Goal: Transaction & Acquisition: Book appointment/travel/reservation

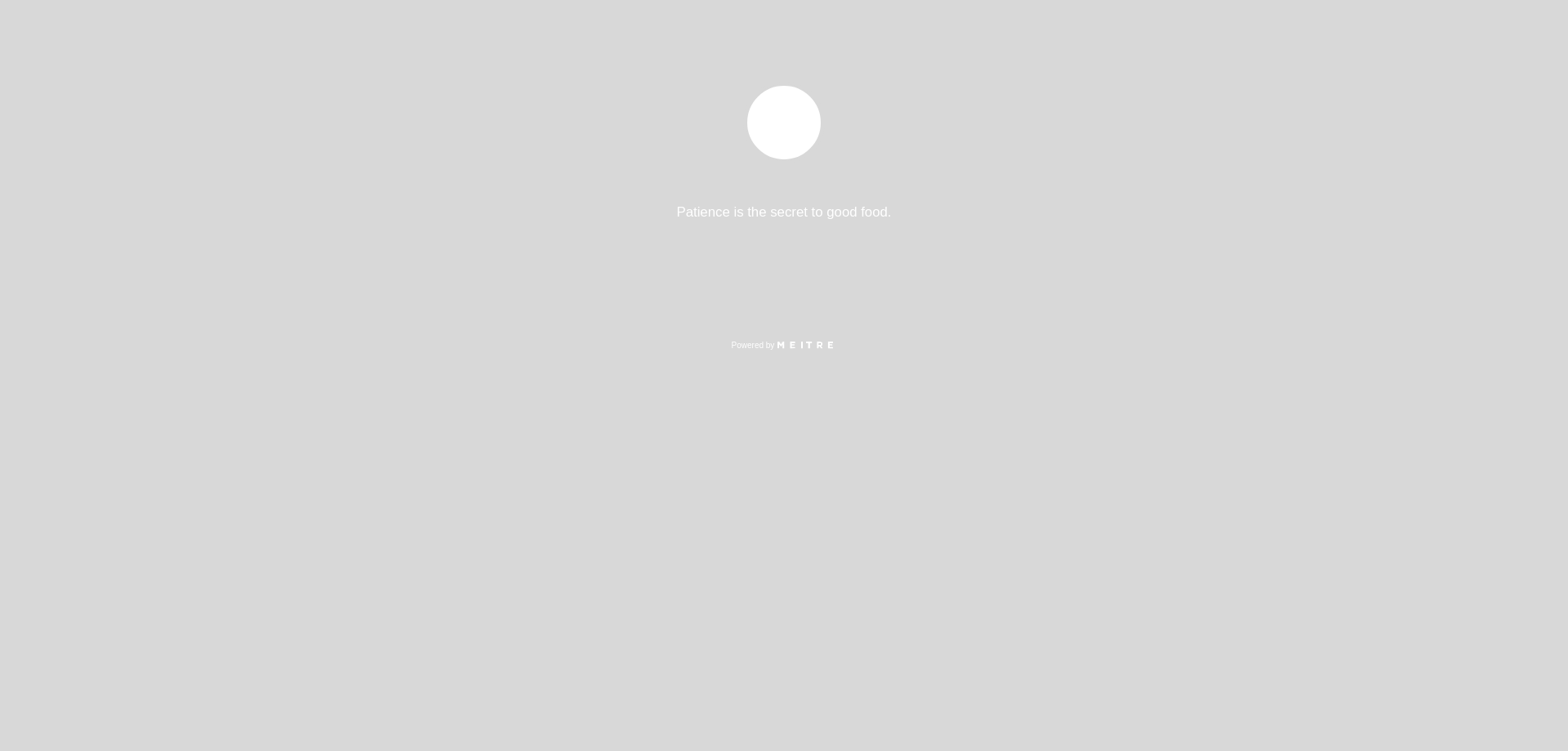
select select "es"
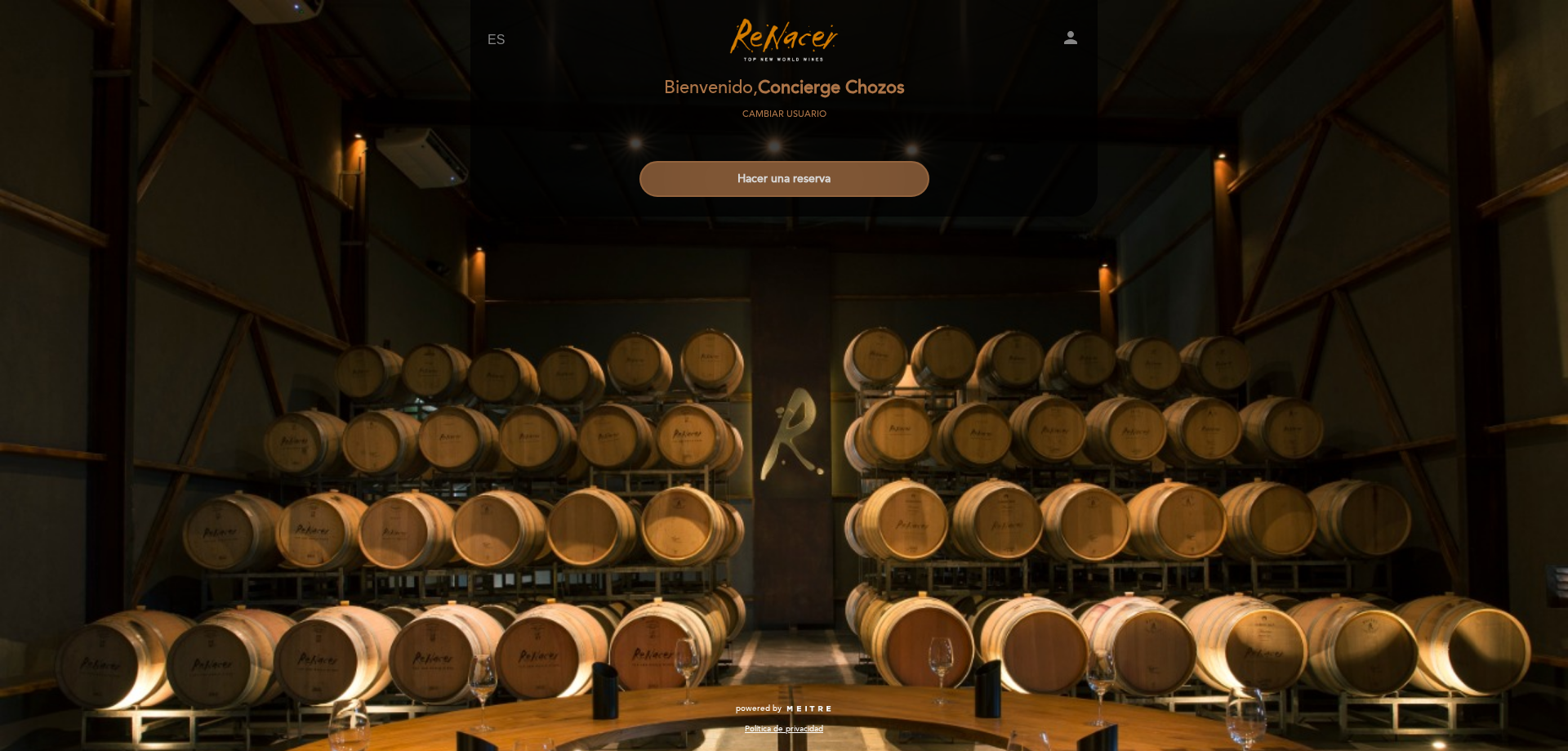
click at [837, 191] on button "Hacer una reserva" at bounding box center [784, 179] width 290 height 36
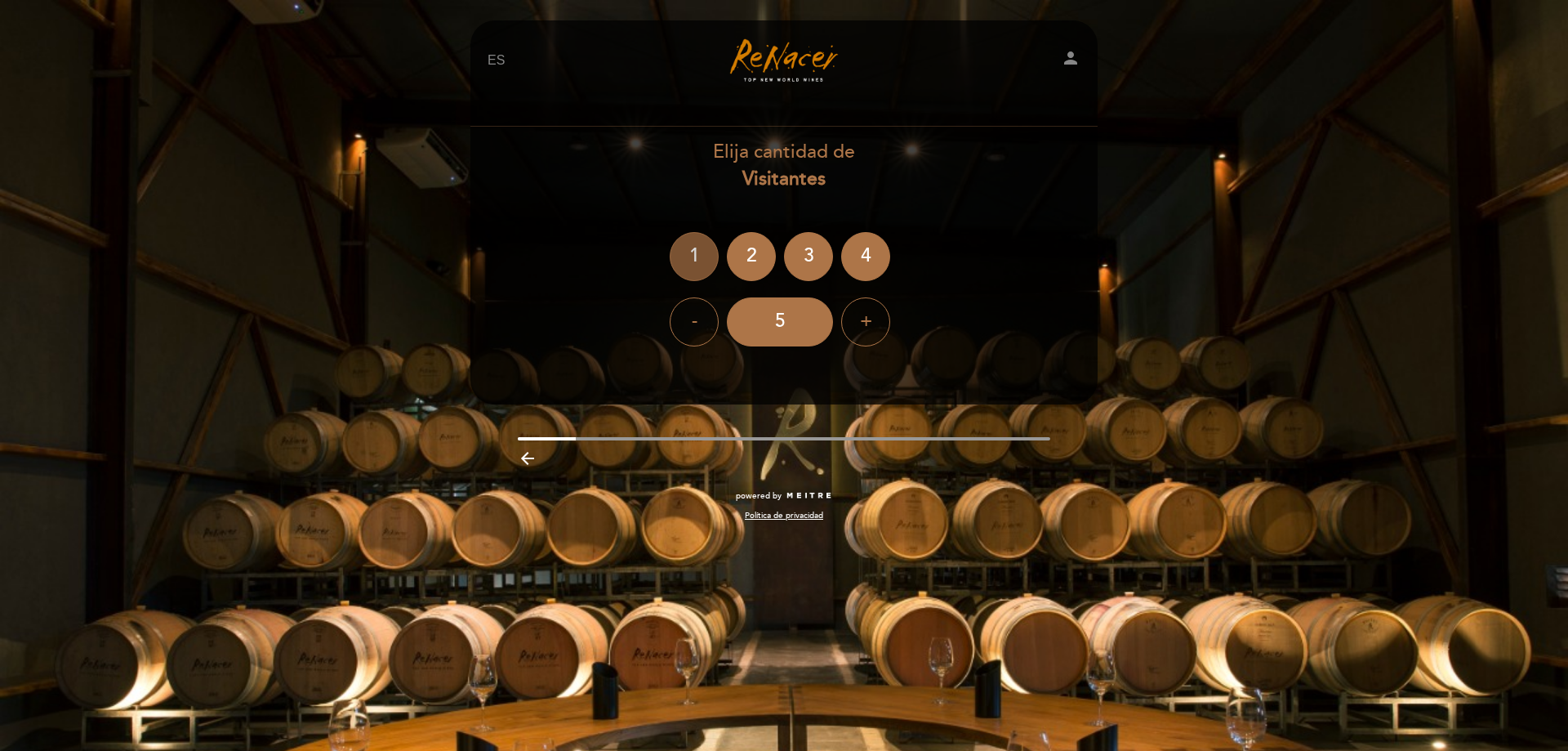
click at [683, 268] on div "1" at bounding box center [694, 257] width 49 height 49
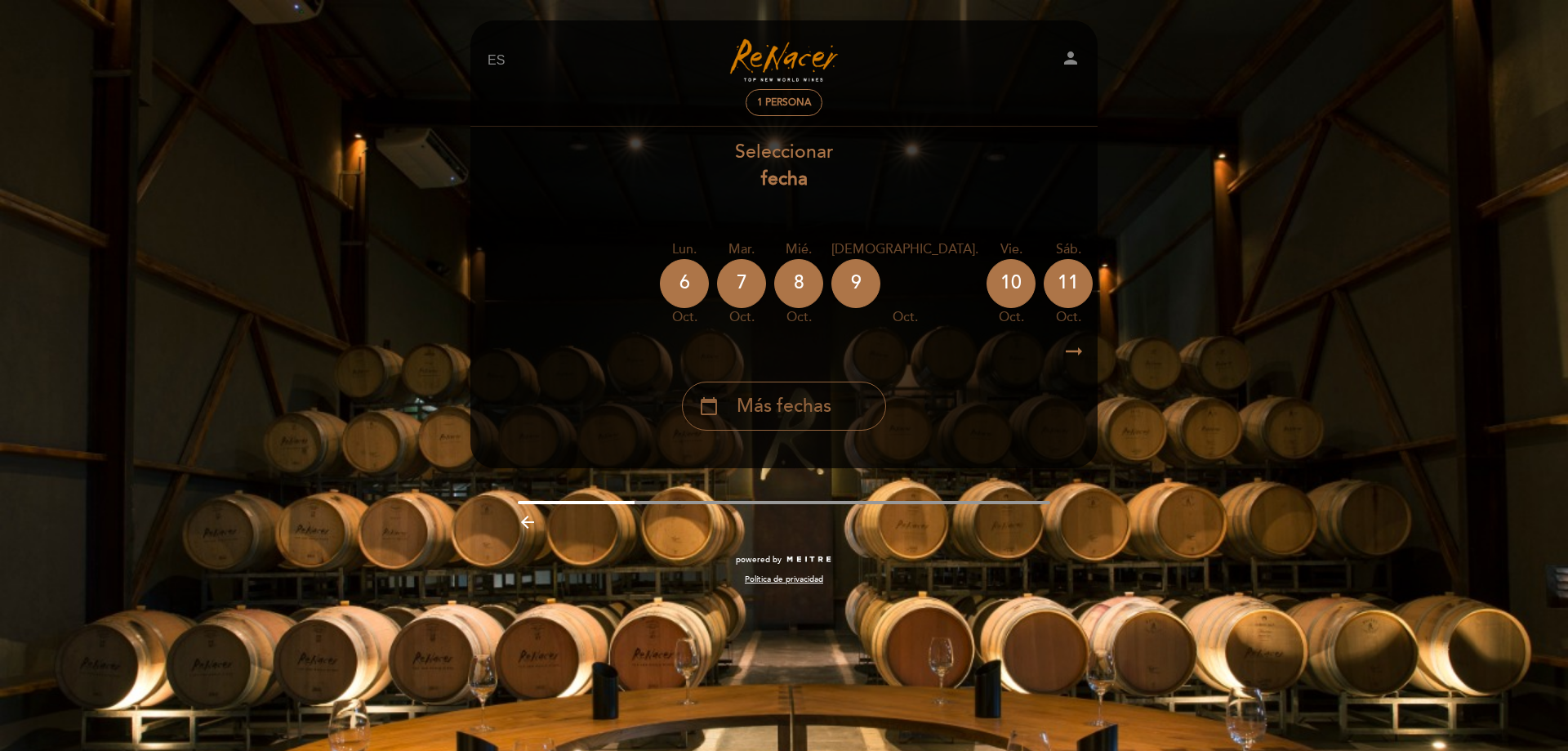
click at [824, 408] on span "Más fechas" at bounding box center [784, 406] width 95 height 27
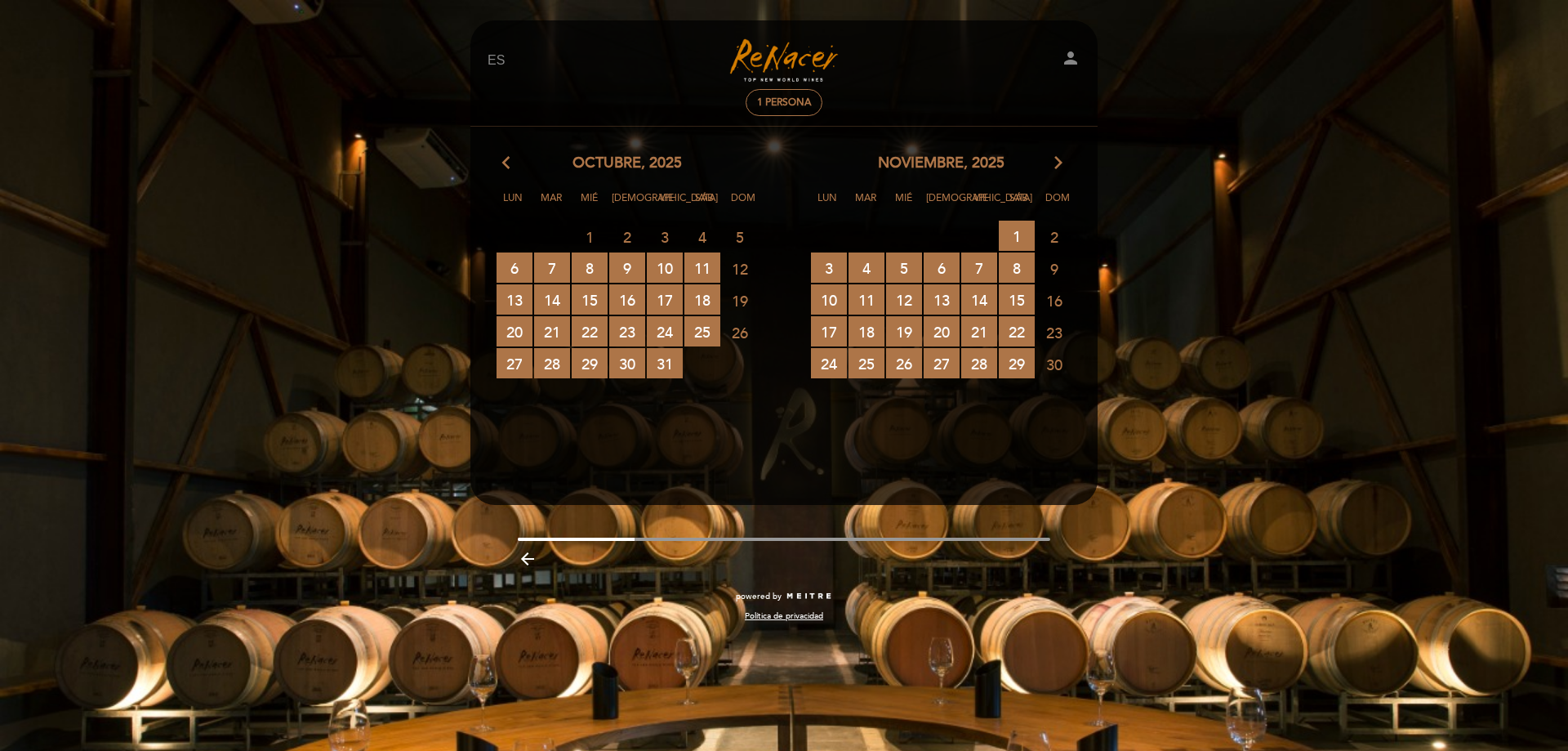
click at [1065, 174] on icon "arrow_forward_ios" at bounding box center [1058, 163] width 14 height 21
click at [1060, 167] on icon "arrow_forward_ios" at bounding box center [1058, 163] width 14 height 21
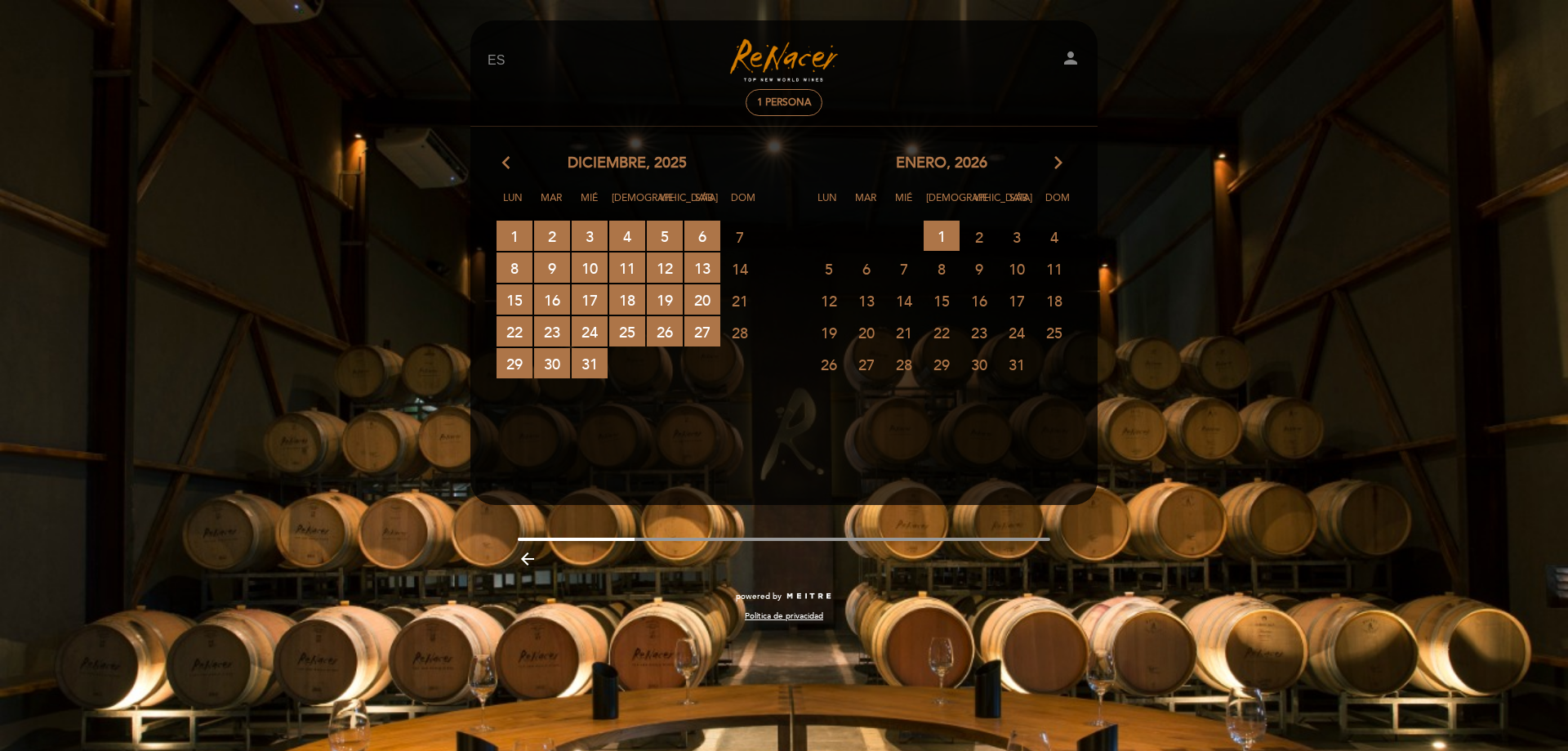
click at [1060, 167] on icon "arrow_forward_ios" at bounding box center [1058, 163] width 14 height 21
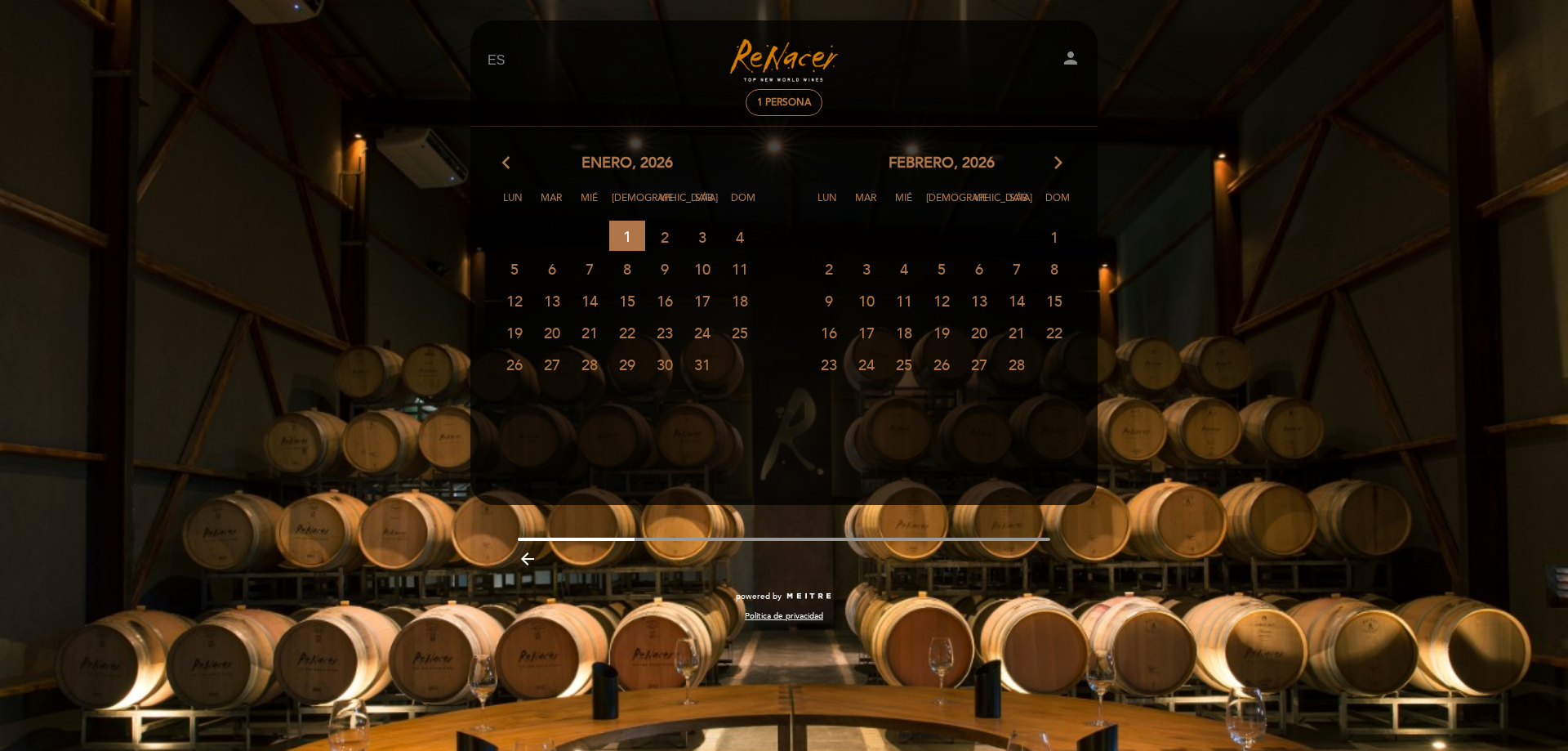
click at [1060, 167] on icon "arrow_forward_ios" at bounding box center [1058, 163] width 14 height 21
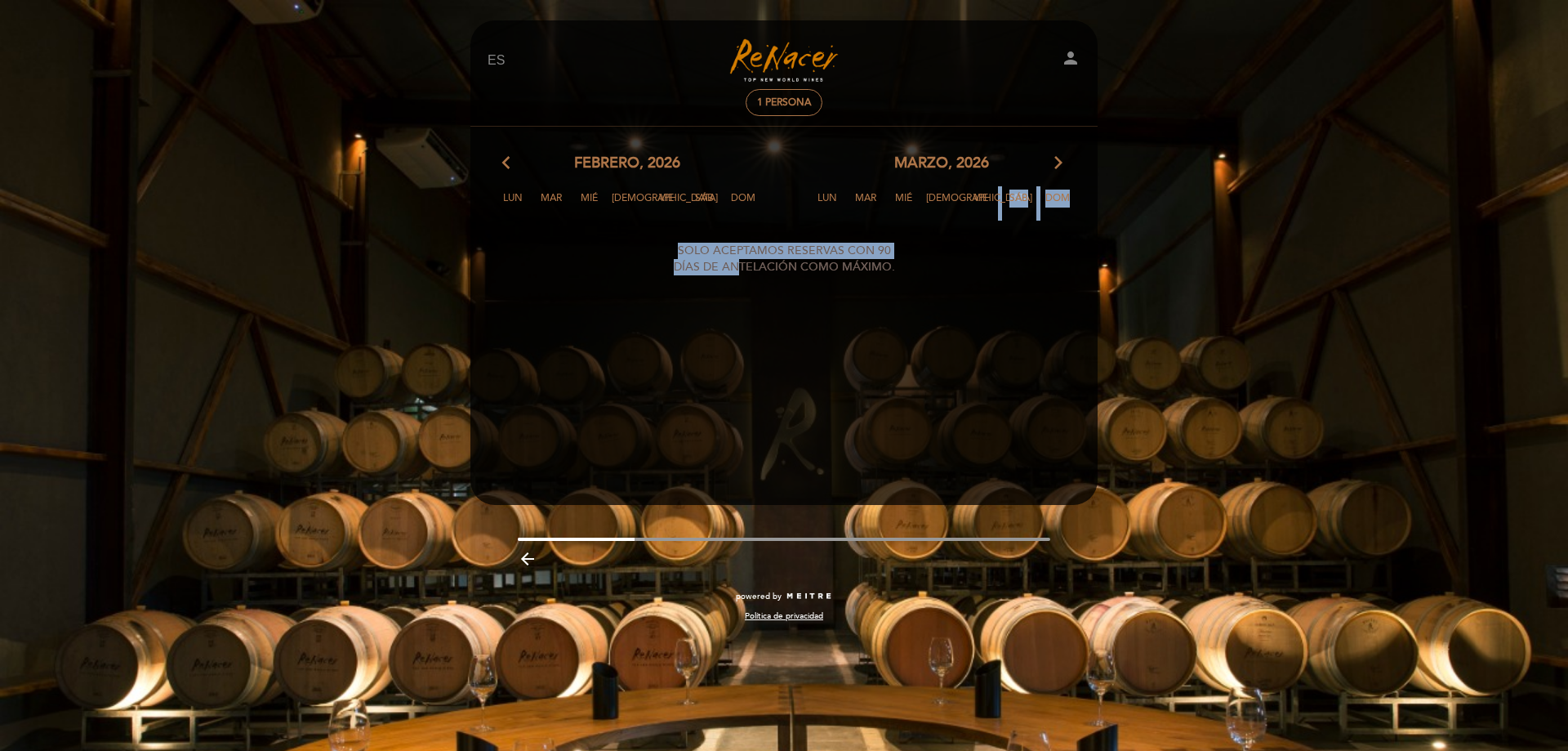
drag, startPoint x: 736, startPoint y: 259, endPoint x: 949, endPoint y: 279, distance: 213.9
click at [973, 267] on calendar-double "arrow_back_ios febrero, 2026 arrow_forward_ios Lun Mar [PERSON_NAME] Vie Sáb Do…" at bounding box center [784, 300] width 629 height 295
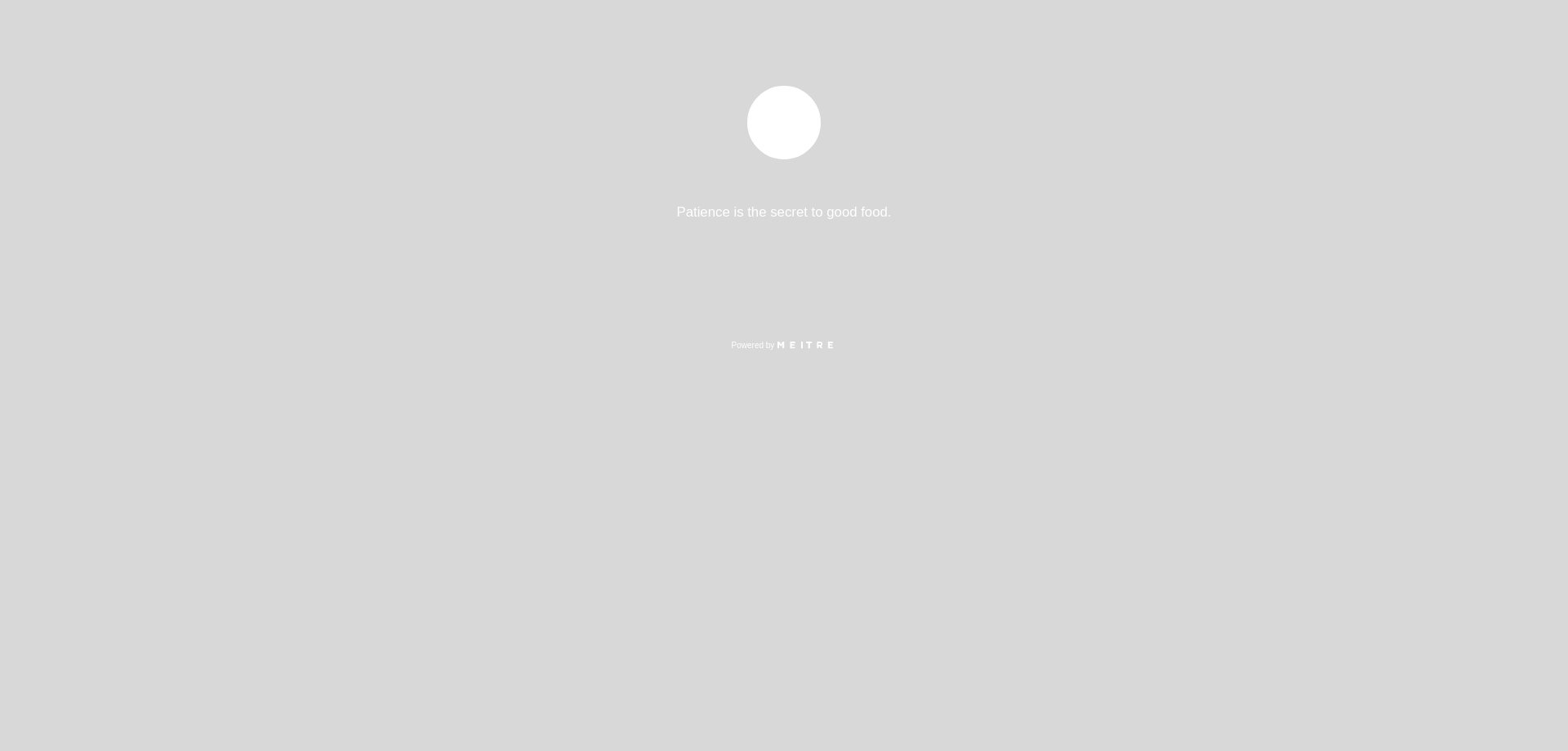
select select "es"
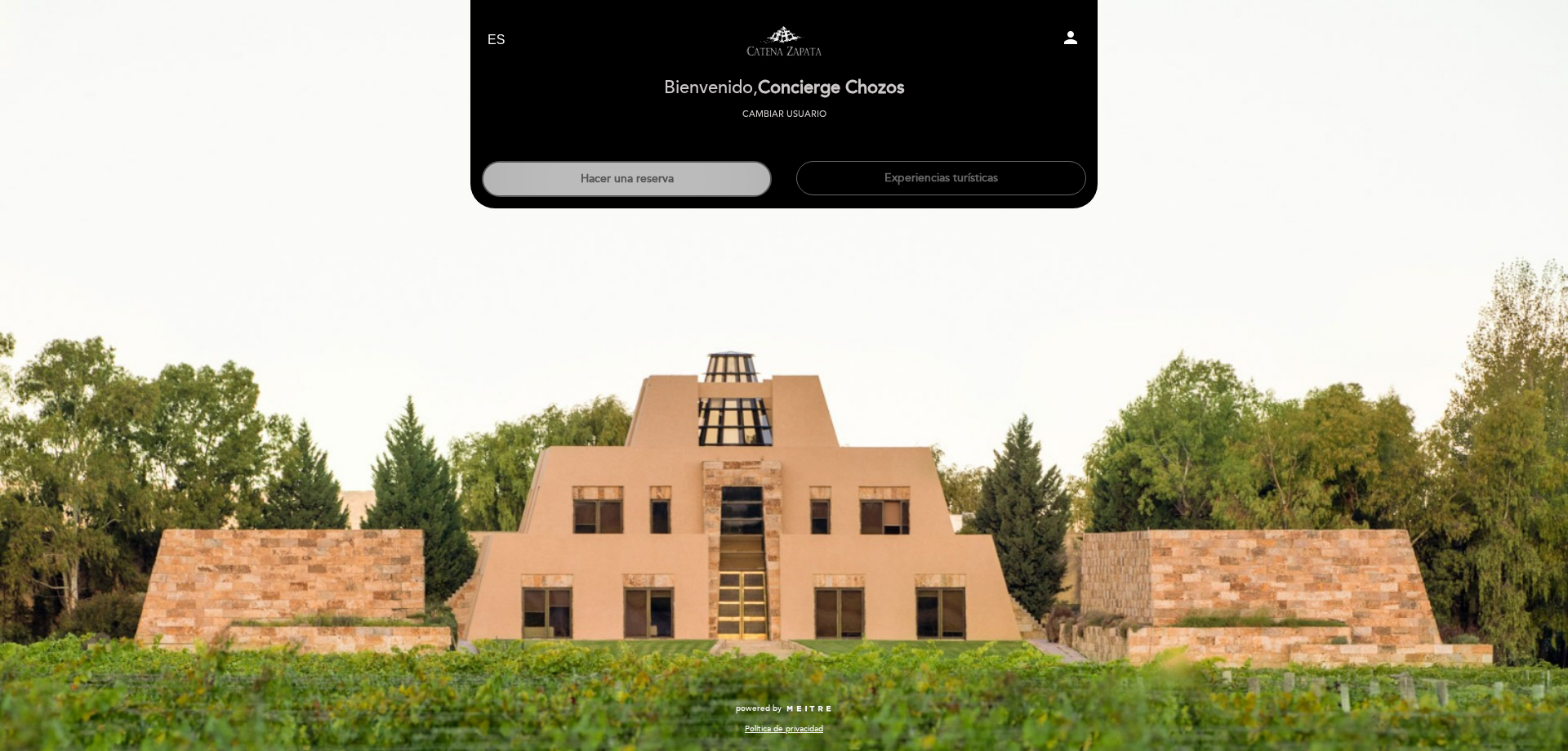
click at [591, 182] on button "Hacer una reserva" at bounding box center [626, 179] width 290 height 36
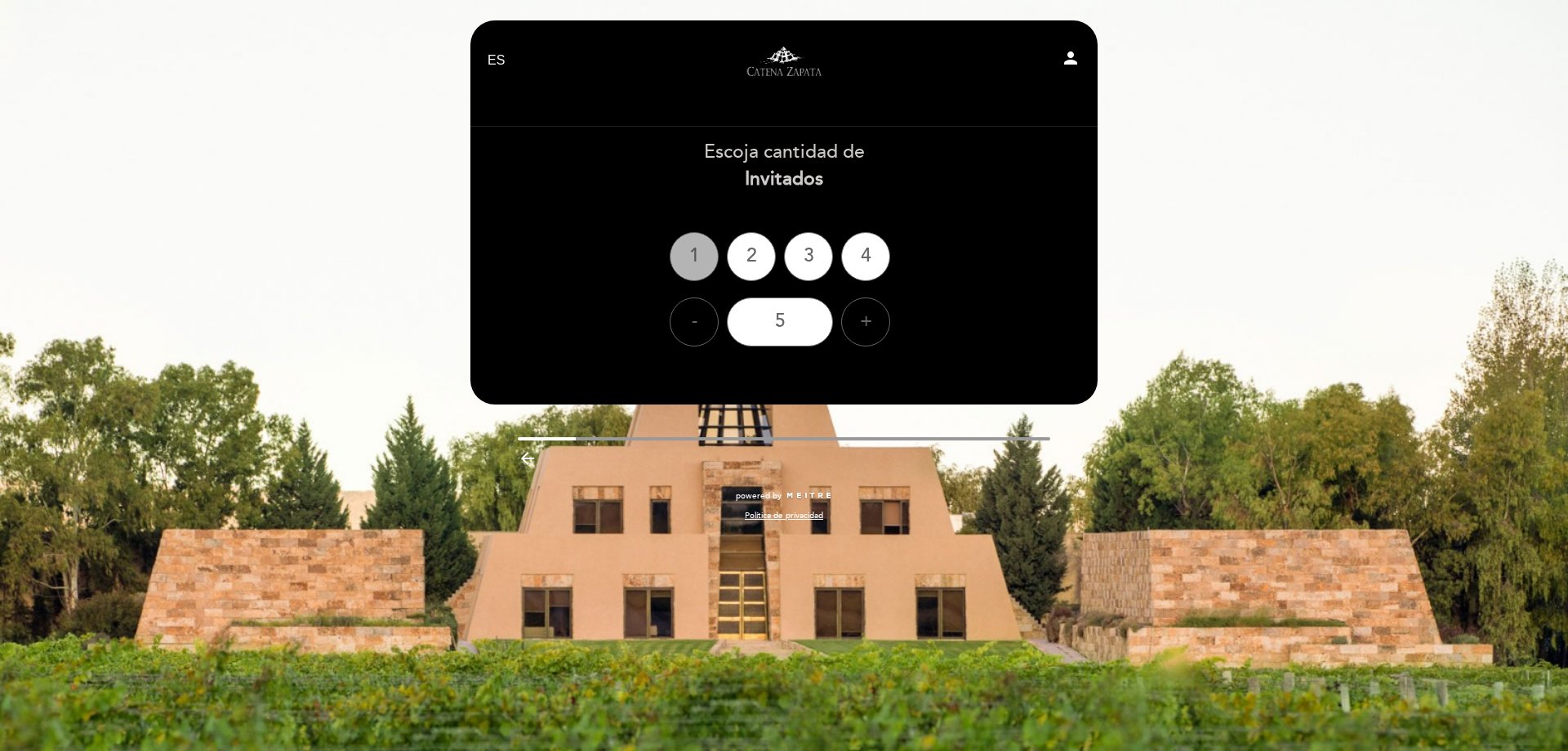
click at [702, 246] on div "1" at bounding box center [694, 257] width 49 height 49
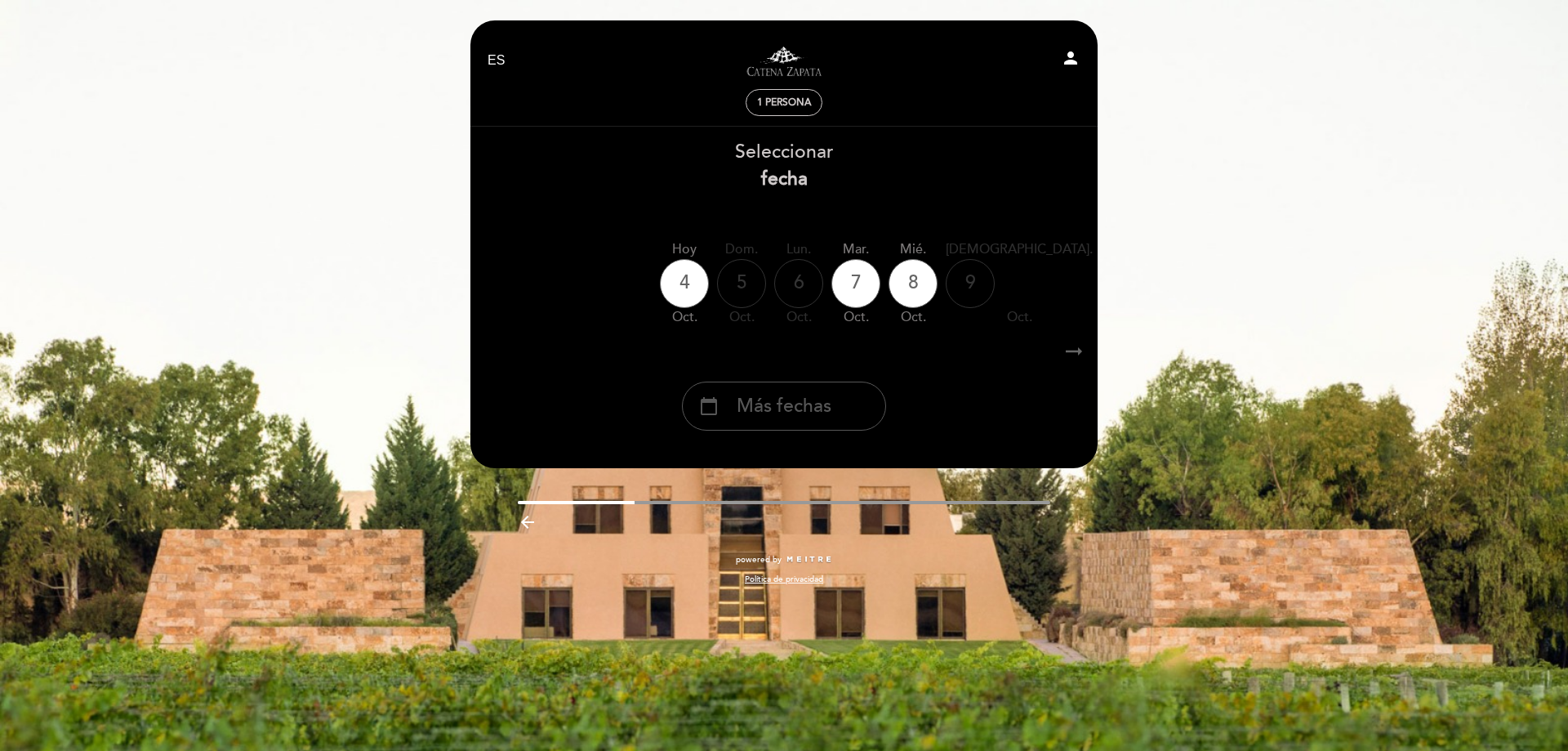
click at [868, 399] on div "calendar_today Más fechas" at bounding box center [784, 406] width 204 height 49
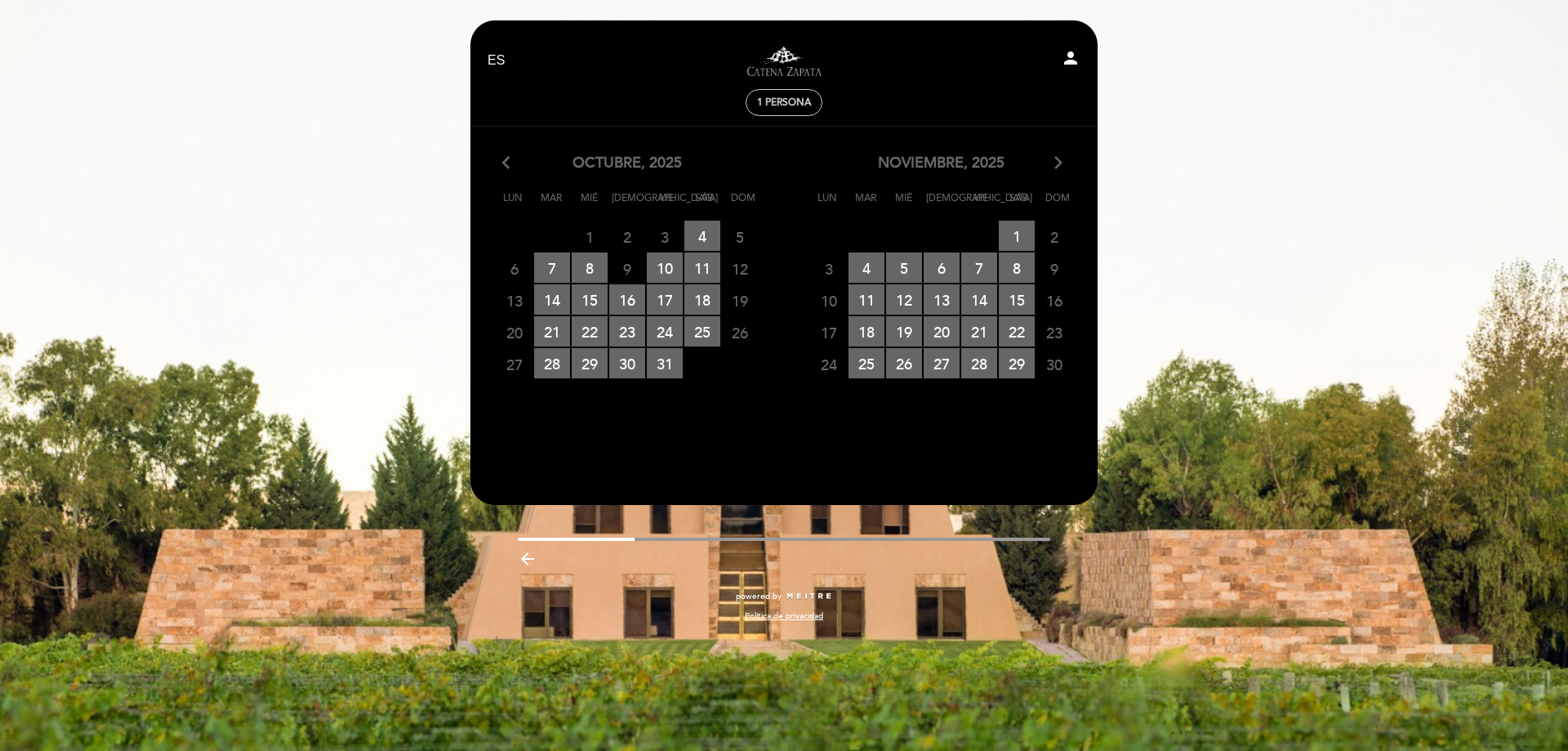
click at [1047, 153] on div "noviembre, 2025 arrow_forward_ios" at bounding box center [942, 163] width 315 height 21
click at [1055, 157] on icon "arrow_forward_ios" at bounding box center [1058, 163] width 14 height 21
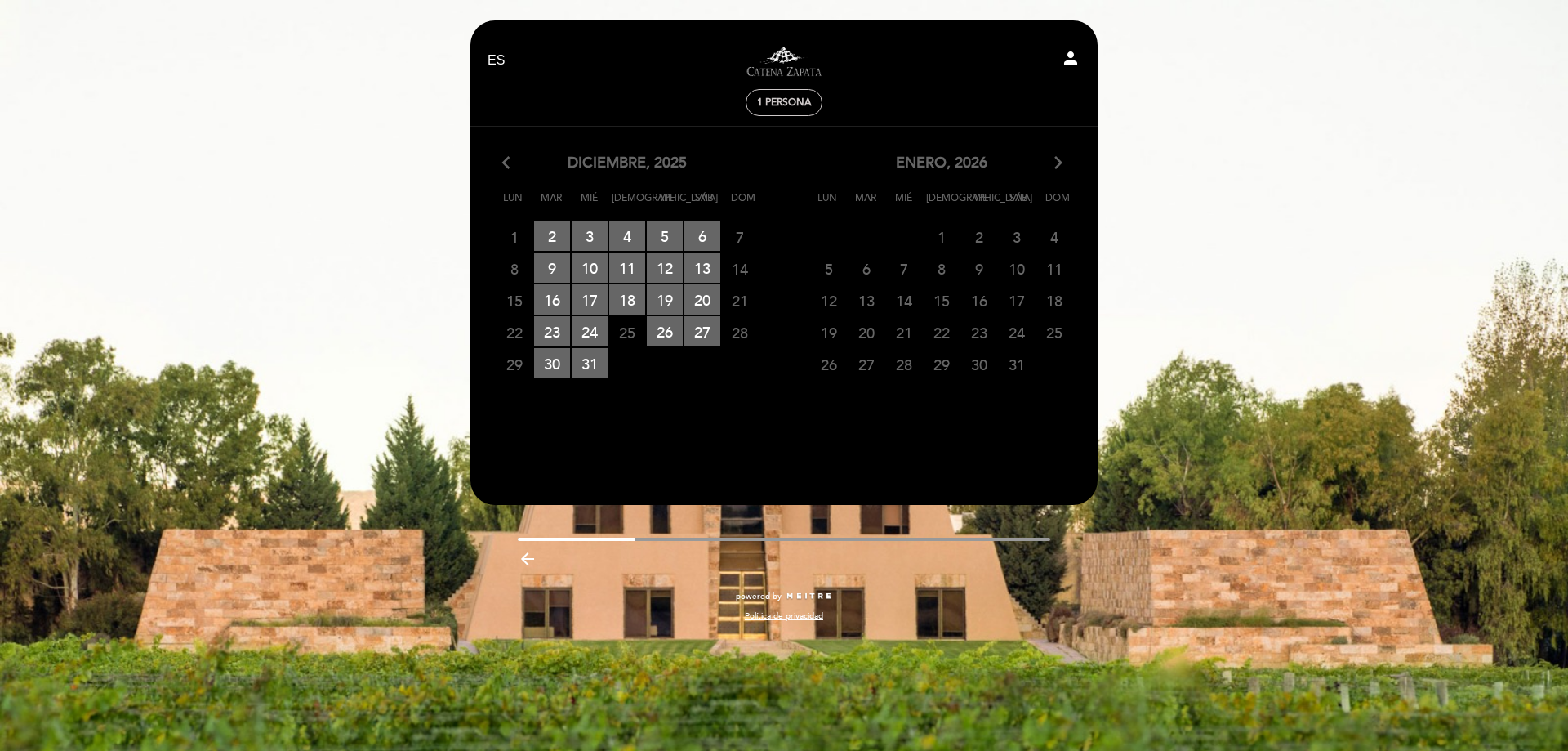
click at [1055, 157] on icon "arrow_forward_ios" at bounding box center [1058, 163] width 14 height 21
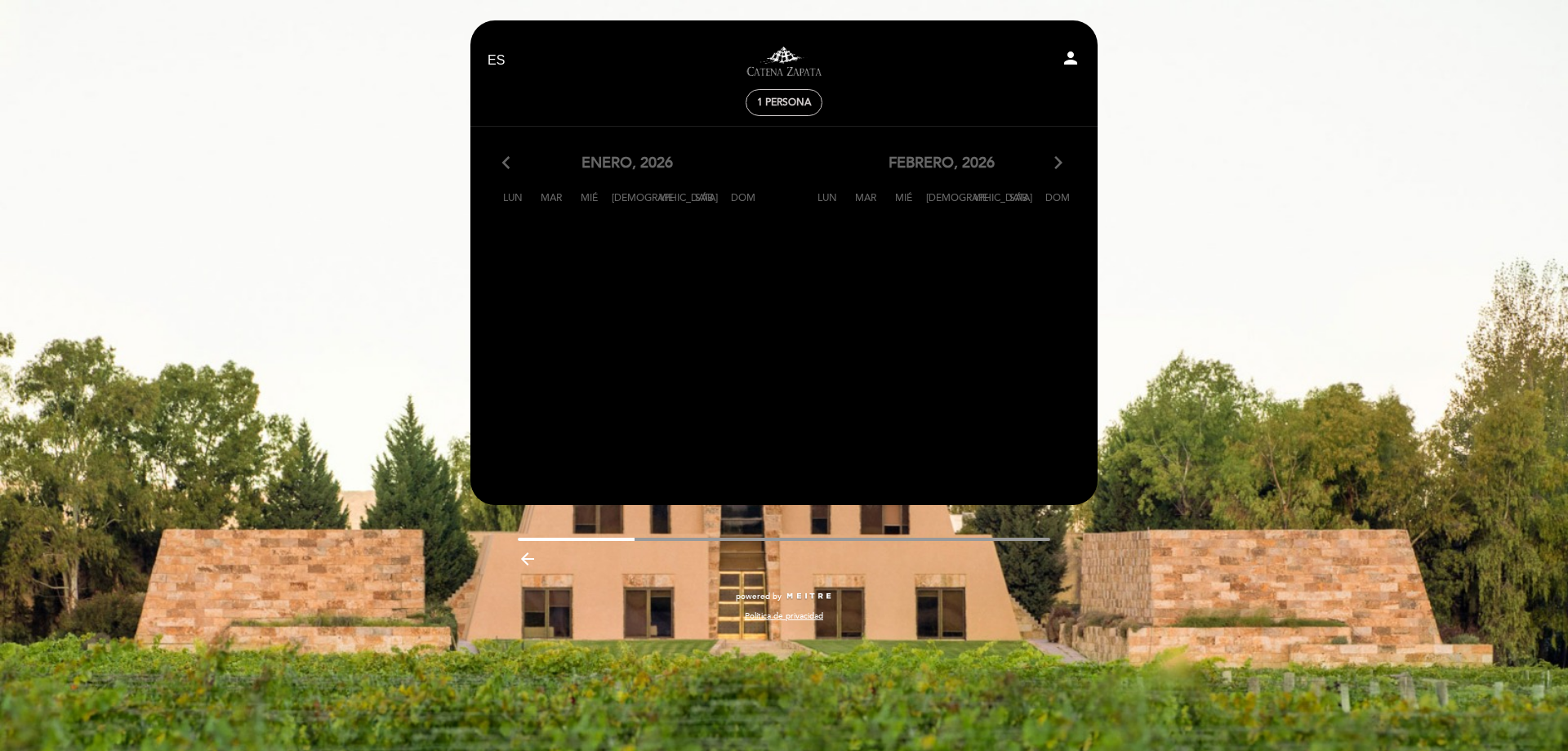
click at [1055, 157] on icon "arrow_forward_ios" at bounding box center [1058, 163] width 14 height 21
click at [988, 318] on calendar-double "arrow_back_ios febrero, 2026 arrow_forward_ios Lun Mar [PERSON_NAME] Vie Sáb Do…" at bounding box center [784, 300] width 629 height 295
click at [982, 364] on calendar-double "arrow_back_ios febrero, 2026 arrow_forward_ios Lun Mar [PERSON_NAME] Vie Sáb Do…" at bounding box center [784, 300] width 629 height 295
drag, startPoint x: 982, startPoint y: 364, endPoint x: 971, endPoint y: 356, distance: 13.6
click at [982, 364] on calendar-double "arrow_back_ios febrero, 2026 arrow_forward_ios Lun Mar [PERSON_NAME] Vie Sáb Do…" at bounding box center [784, 300] width 629 height 295
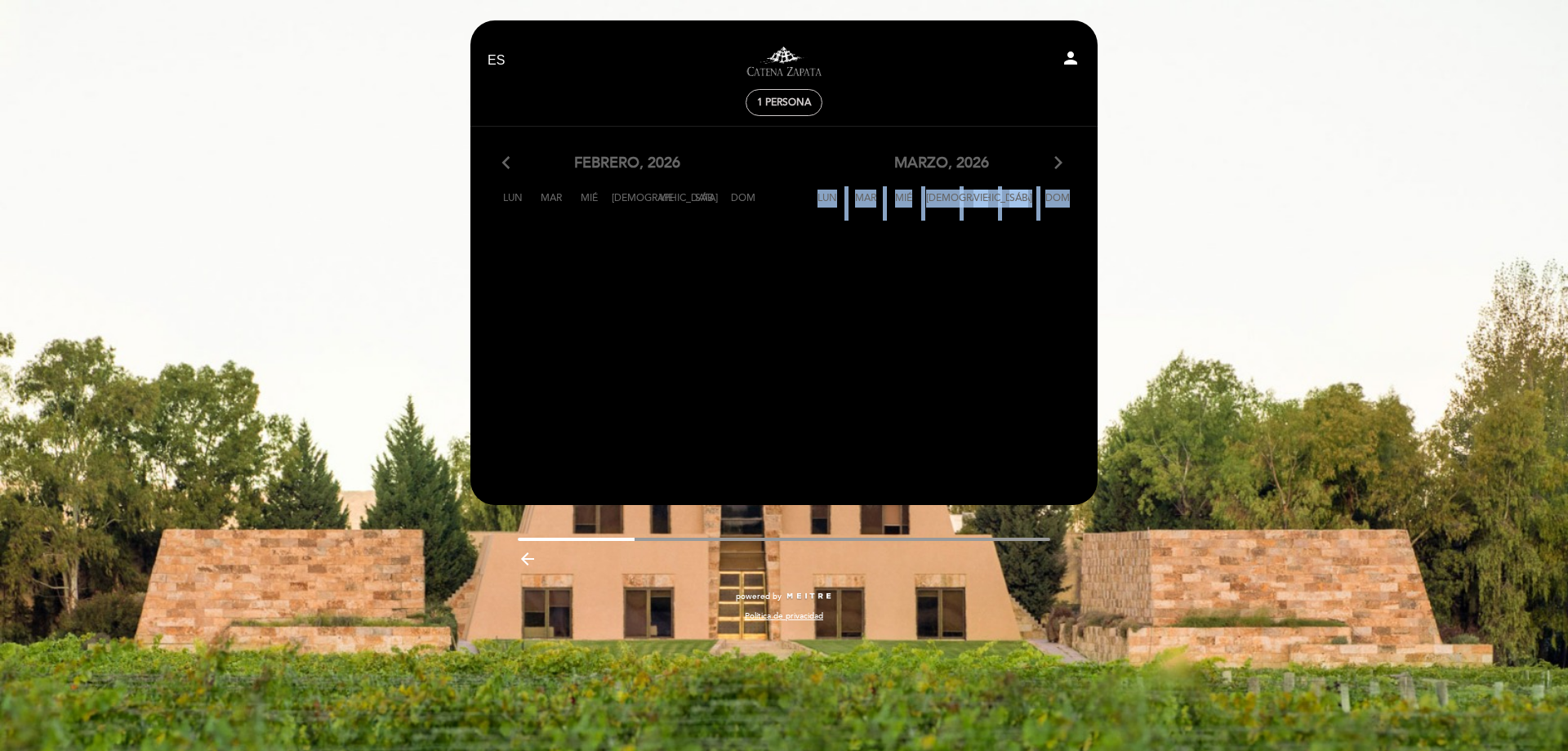
drag, startPoint x: 971, startPoint y: 356, endPoint x: 950, endPoint y: 340, distance: 26.4
click at [954, 340] on calendar-double "arrow_back_ios febrero, 2026 arrow_forward_ios Lun Mar [PERSON_NAME] Vie Sáb Do…" at bounding box center [784, 300] width 629 height 295
drag, startPoint x: 908, startPoint y: 222, endPoint x: 955, endPoint y: 207, distance: 49.3
click at [909, 222] on calendar-double "arrow_back_ios febrero, 2026 arrow_forward_ios Lun Mar [PERSON_NAME] Vie Sáb Do…" at bounding box center [784, 300] width 629 height 295
